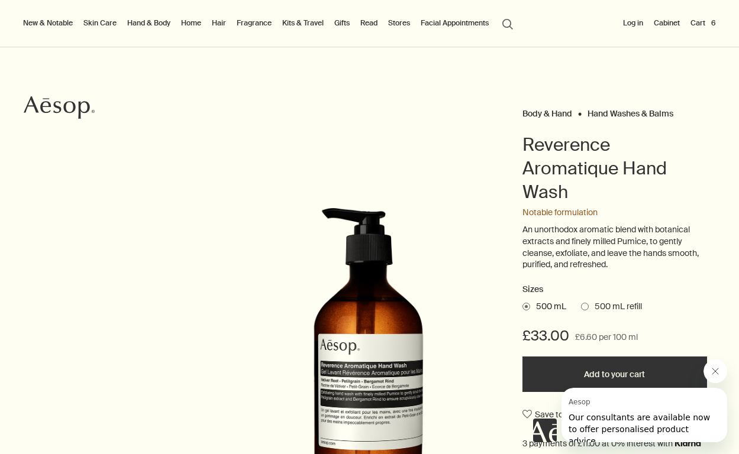
scroll to position [37, 0]
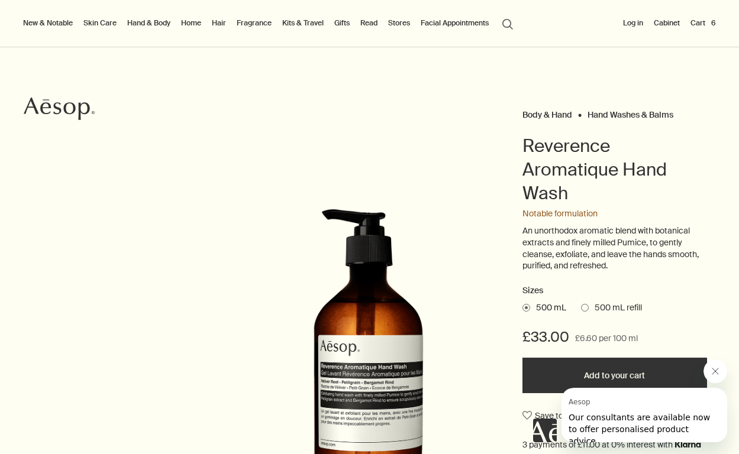
click at [699, 22] on button "Cart 6" at bounding box center [703, 23] width 30 height 14
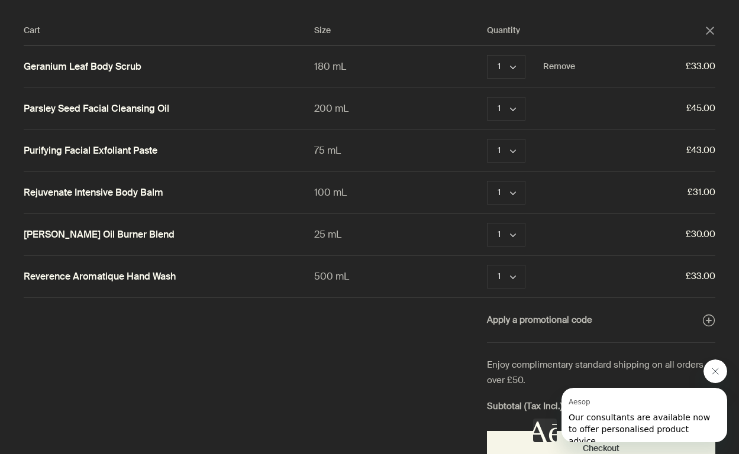
click at [131, 69] on link "Geranium Leaf Body Scrub" at bounding box center [83, 67] width 118 height 12
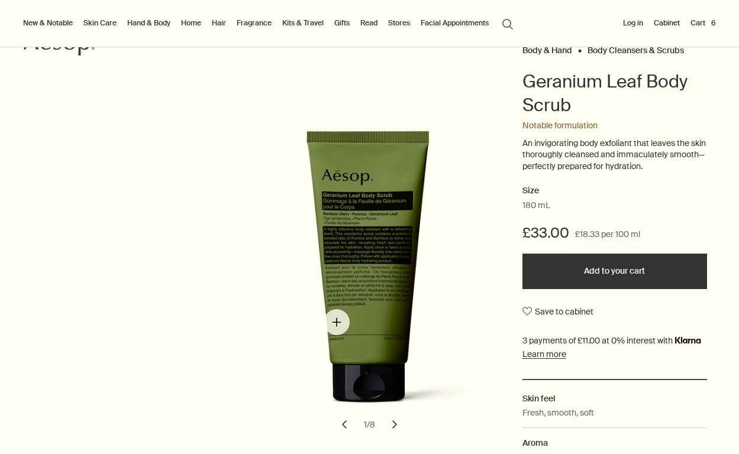
scroll to position [107, 0]
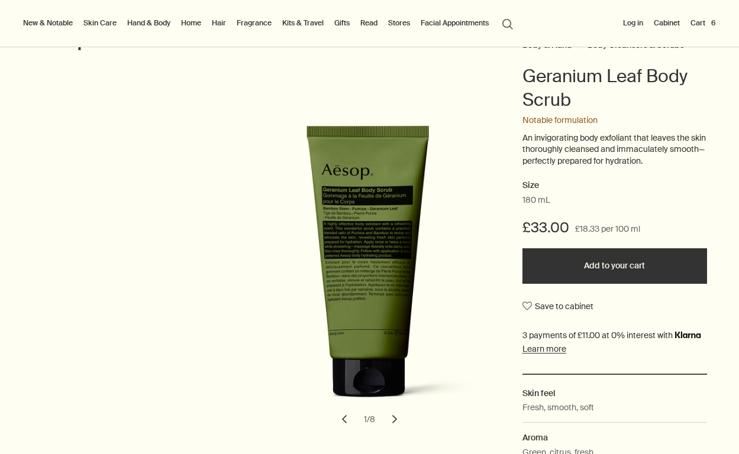
click at [396, 418] on button "chevron" at bounding box center [395, 419] width 26 height 26
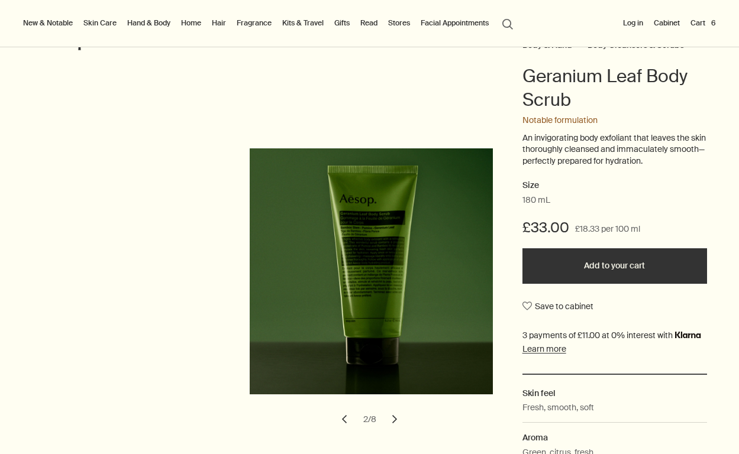
click at [396, 418] on button "chevron" at bounding box center [395, 419] width 26 height 26
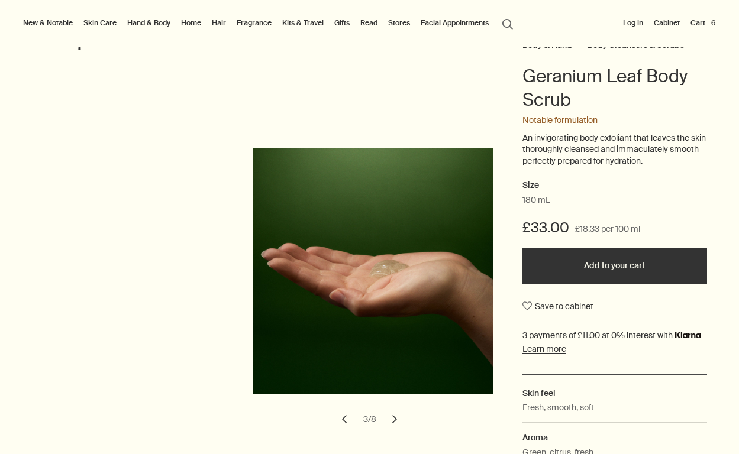
click at [703, 21] on button "Cart 6" at bounding box center [703, 23] width 30 height 14
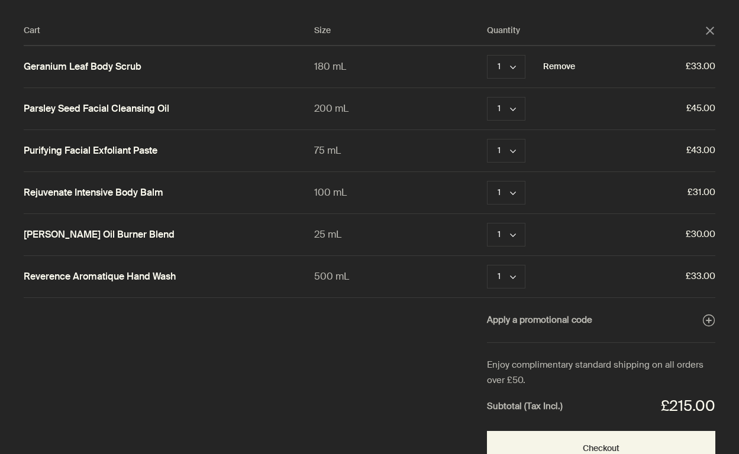
click at [558, 66] on button "Remove" at bounding box center [559, 67] width 32 height 14
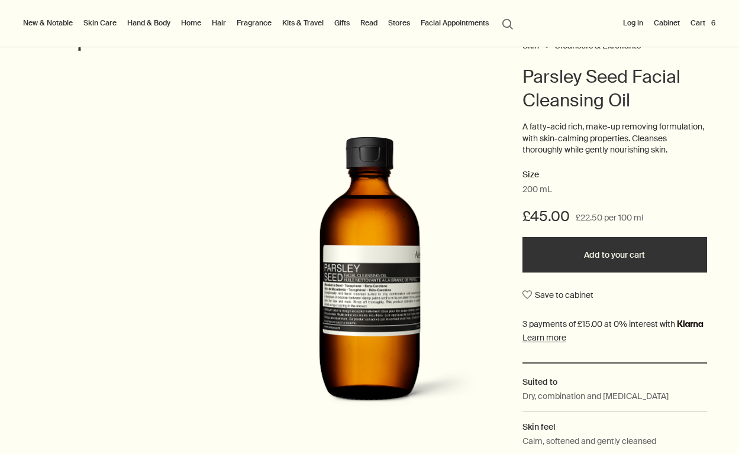
scroll to position [107, 0]
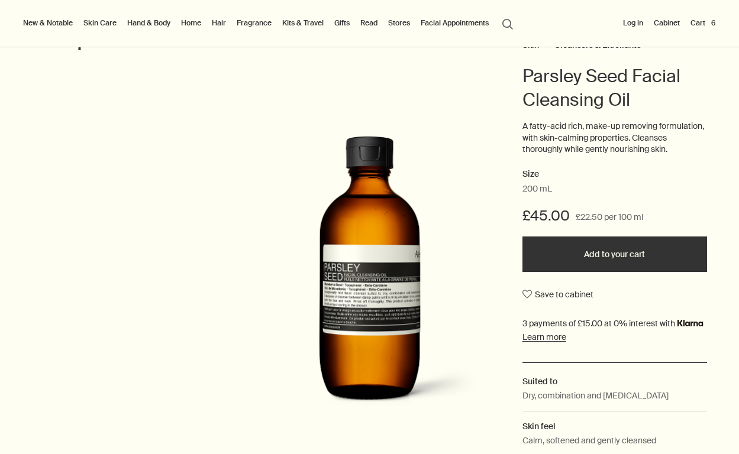
click at [704, 25] on button "Cart 6" at bounding box center [703, 23] width 30 height 14
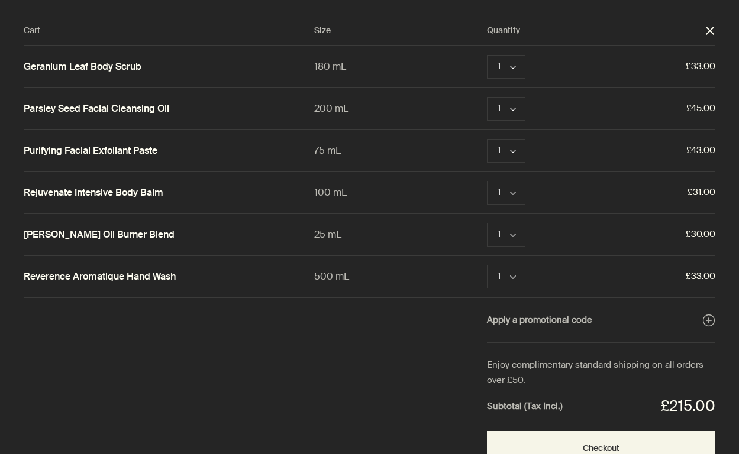
scroll to position [0, 0]
click at [557, 64] on button "Remove" at bounding box center [559, 67] width 32 height 14
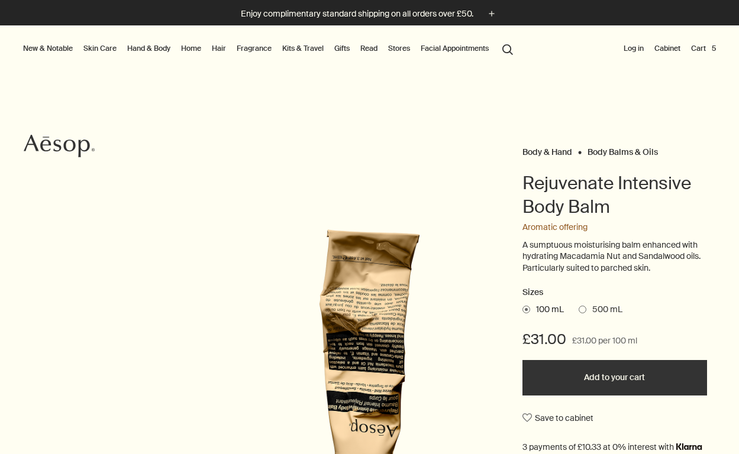
click at [509, 47] on button "search Search" at bounding box center [507, 48] width 21 height 22
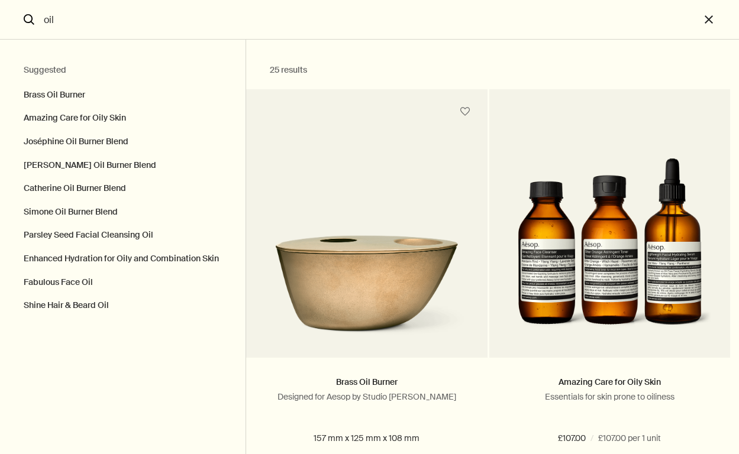
type input "oil"
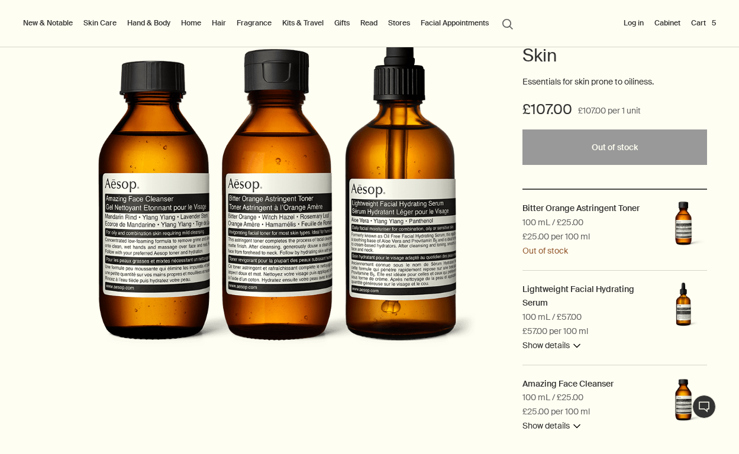
scroll to position [156, 0]
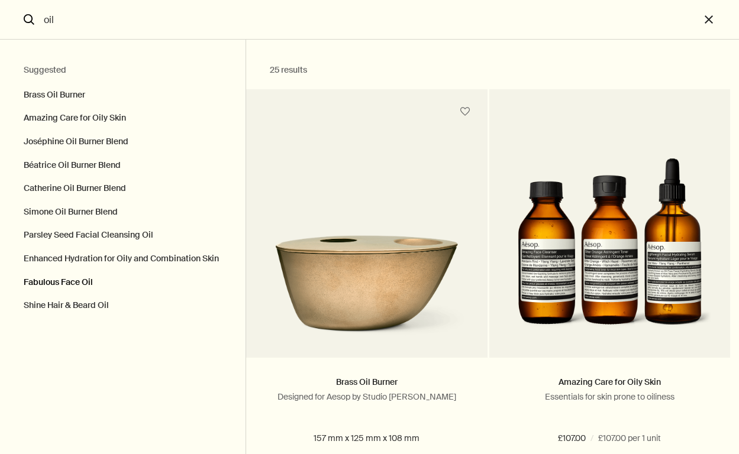
click at [67, 277] on button "Fabulous Face Oil" at bounding box center [122, 283] width 245 height 24
type input "Fabulous Face Oil"
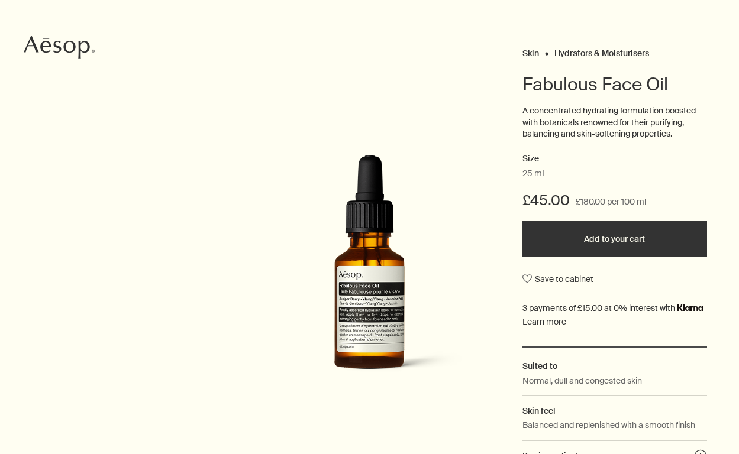
scroll to position [98, 0]
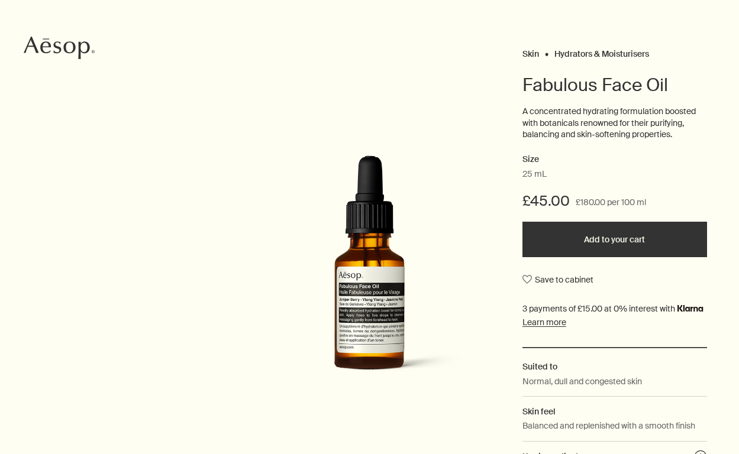
click at [589, 243] on button "Add to your cart" at bounding box center [614, 239] width 185 height 35
